Goal: Task Accomplishment & Management: Complete application form

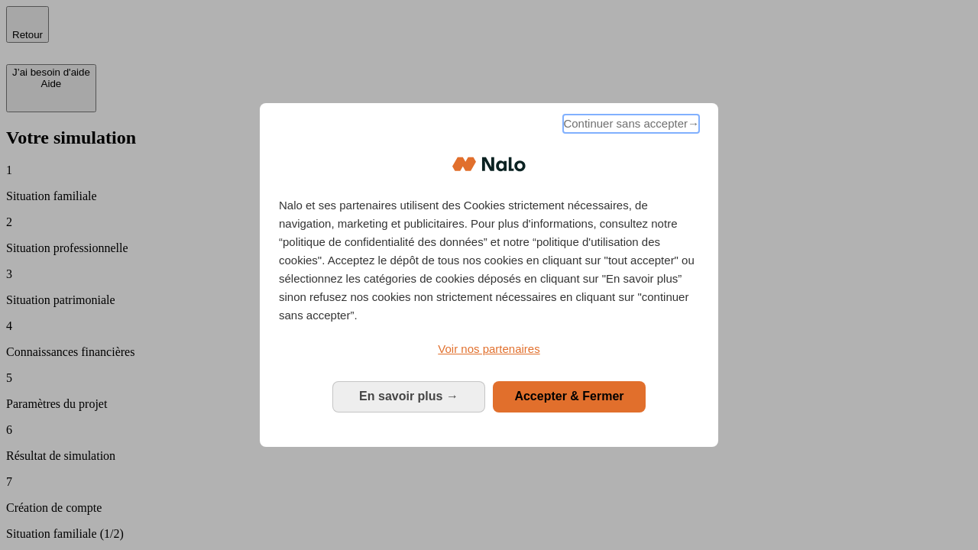
click at [629, 126] on span "Continuer sans accepter →" at bounding box center [631, 124] width 136 height 18
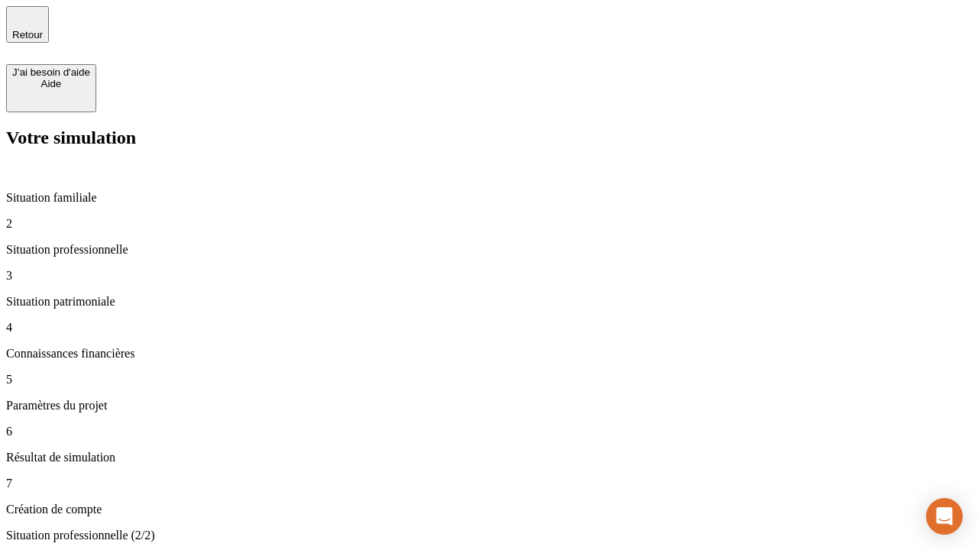
type input "30 000"
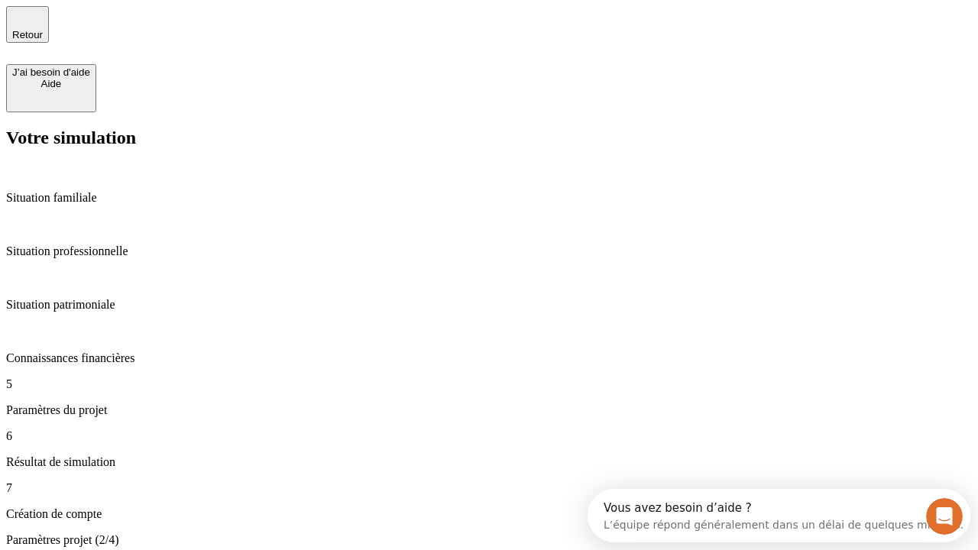
type input "25"
type input "1 000"
type input "640"
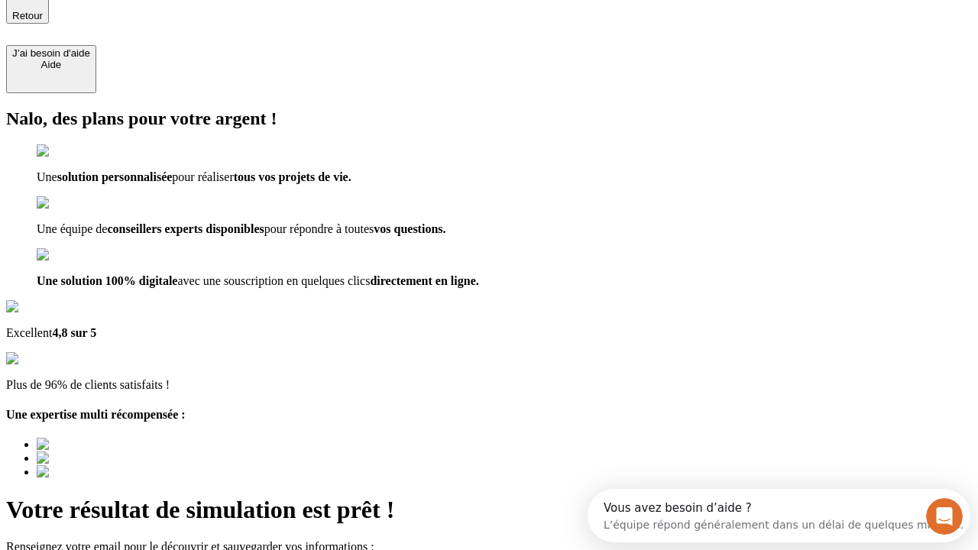
type input "[EMAIL_ADDRESS][PERSON_NAME][DOMAIN_NAME]"
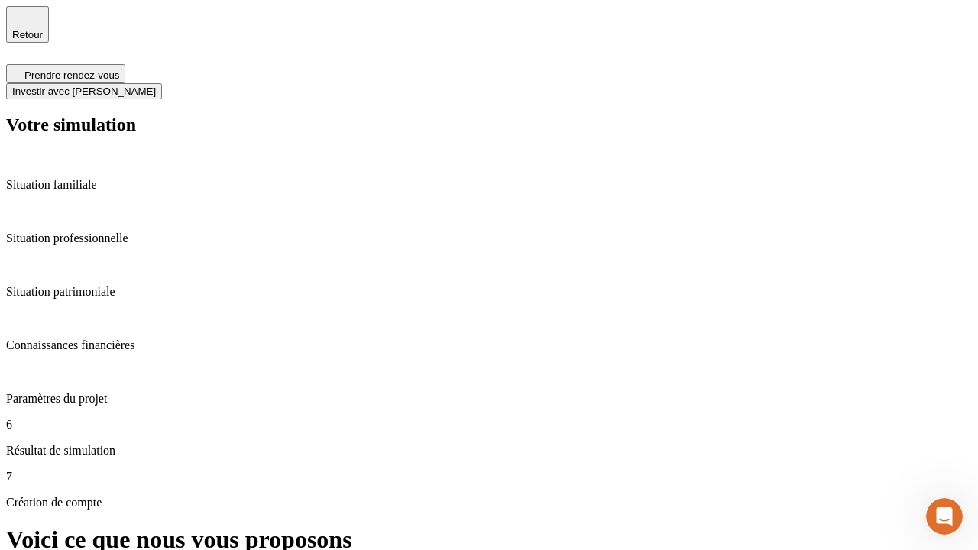
click at [156, 86] on span "Investir avec [PERSON_NAME]" at bounding box center [84, 91] width 144 height 11
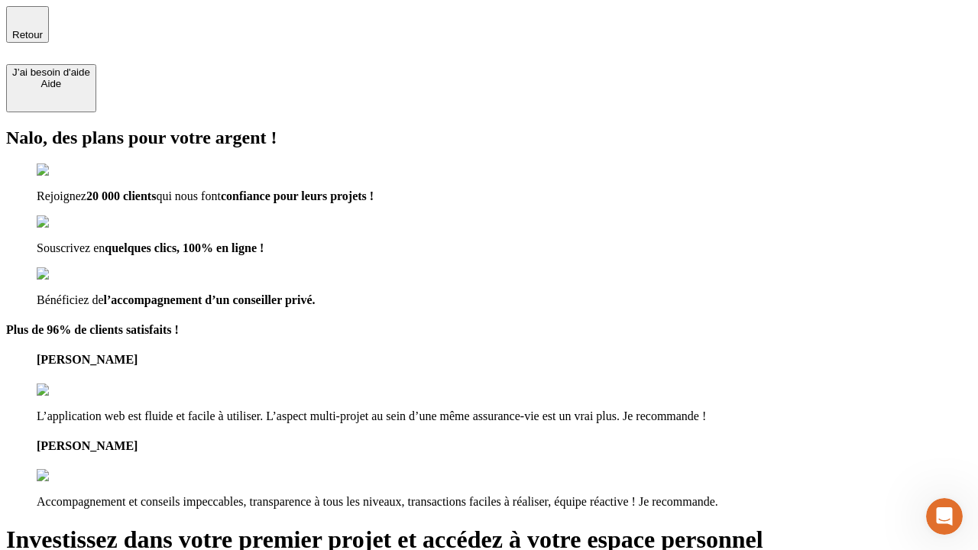
type input "[EMAIL_ADDRESS][PERSON_NAME][DOMAIN_NAME]"
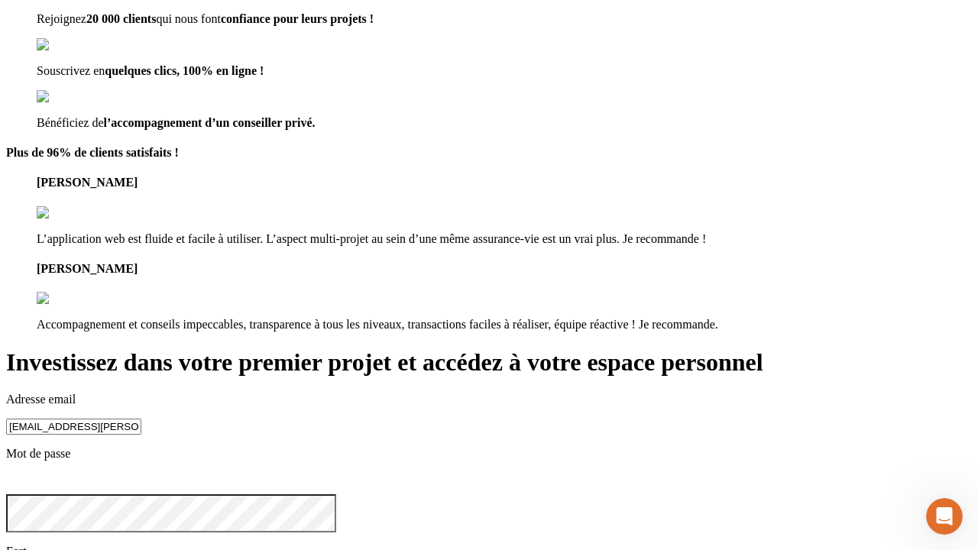
scroll to position [47, 0]
